Goal: Find specific page/section: Find specific page/section

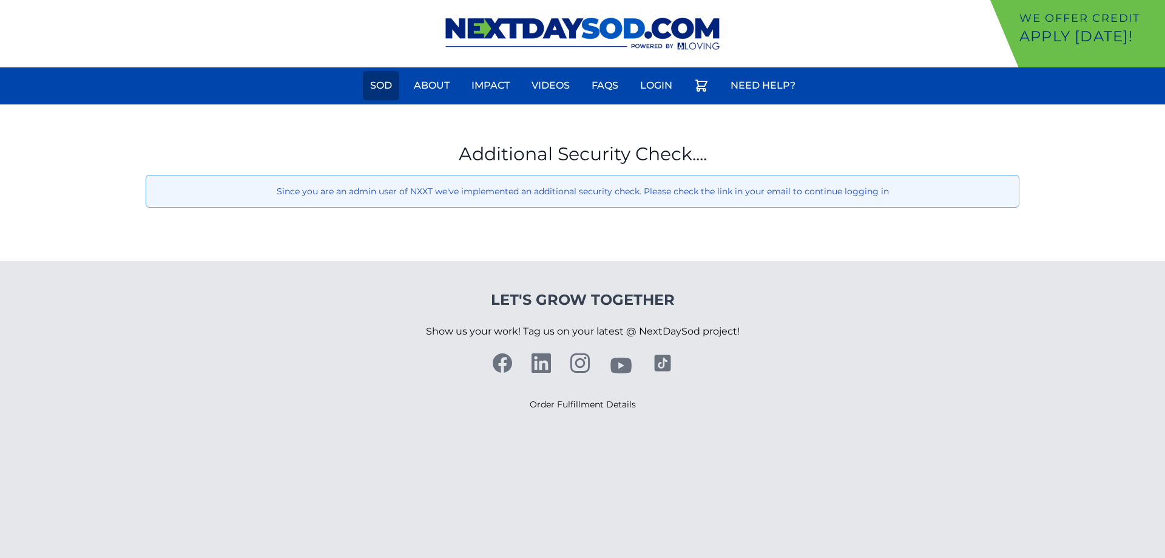
click at [382, 83] on link "Sod" at bounding box center [381, 85] width 36 height 29
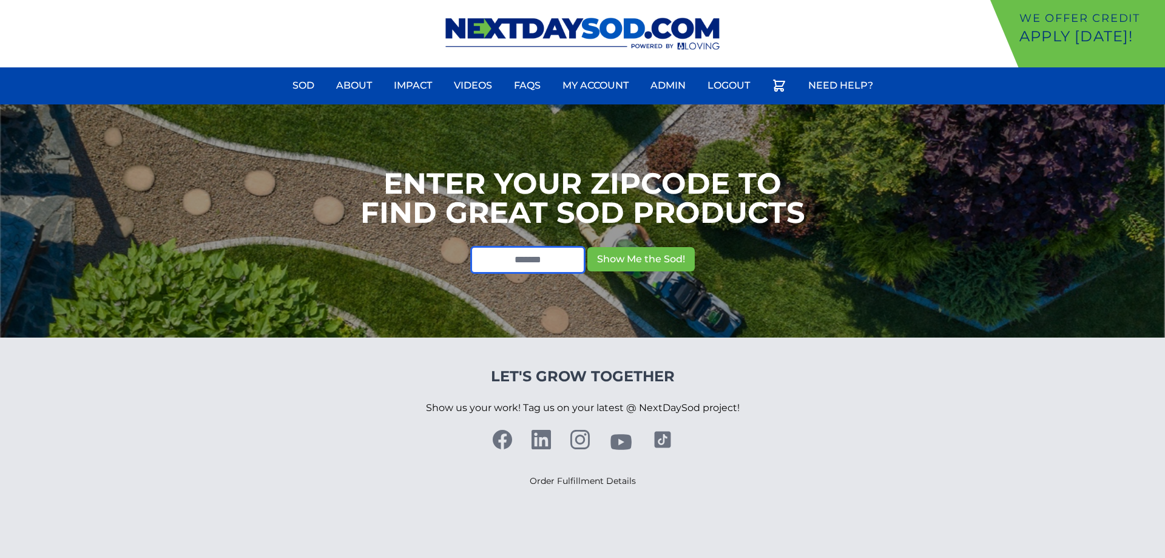
click at [534, 263] on input "text" at bounding box center [528, 259] width 114 height 27
click at [526, 257] on input "text" at bounding box center [528, 259] width 114 height 27
click at [312, 86] on link "Sod" at bounding box center [303, 85] width 36 height 29
click at [676, 84] on link "Admin" at bounding box center [668, 85] width 50 height 29
